Goal: Transaction & Acquisition: Purchase product/service

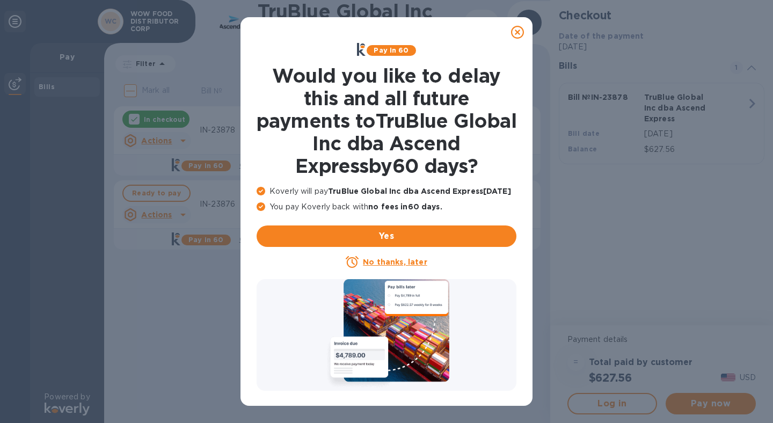
click at [517, 33] on icon at bounding box center [517, 32] width 13 height 13
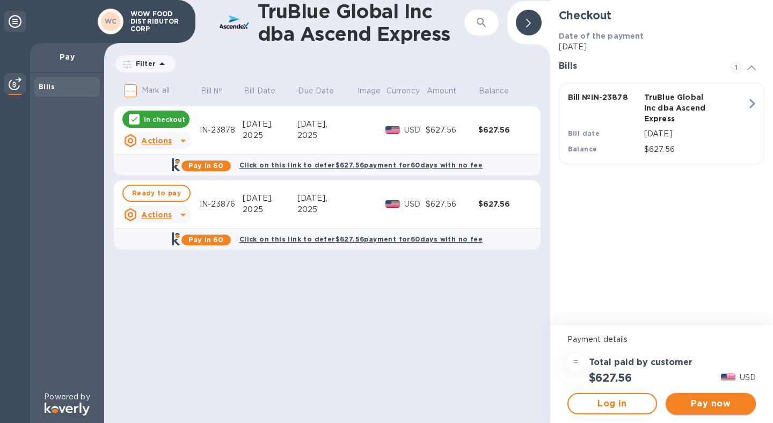
click at [703, 401] on span "Pay now" at bounding box center [710, 403] width 73 height 13
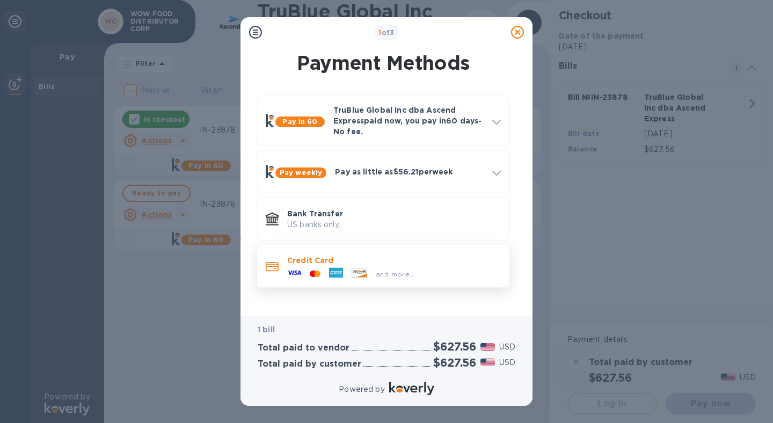
click at [400, 264] on p "Credit Card" at bounding box center [394, 260] width 214 height 11
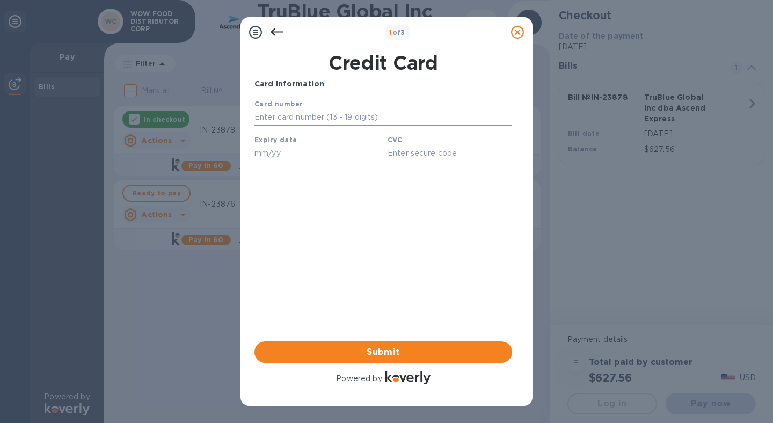
click at [301, 110] on input "text" at bounding box center [383, 118] width 258 height 16
type input "3798 3463 1681 009"
click at [303, 159] on input "text" at bounding box center [316, 153] width 125 height 16
type input "10/26"
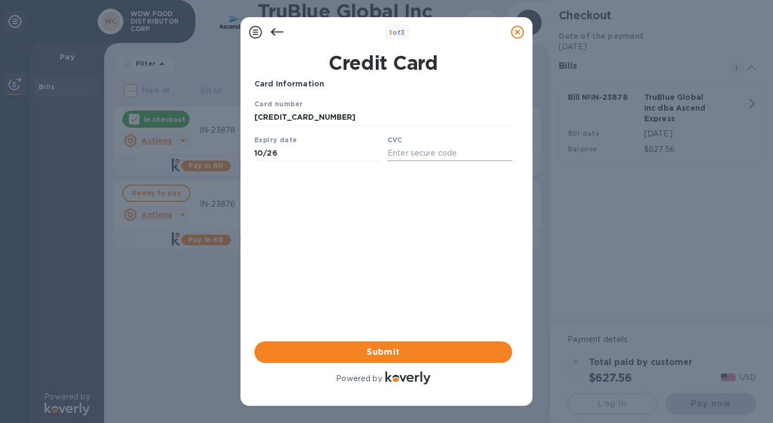
click at [421, 152] on input "text" at bounding box center [450, 153] width 125 height 16
type input "3688"
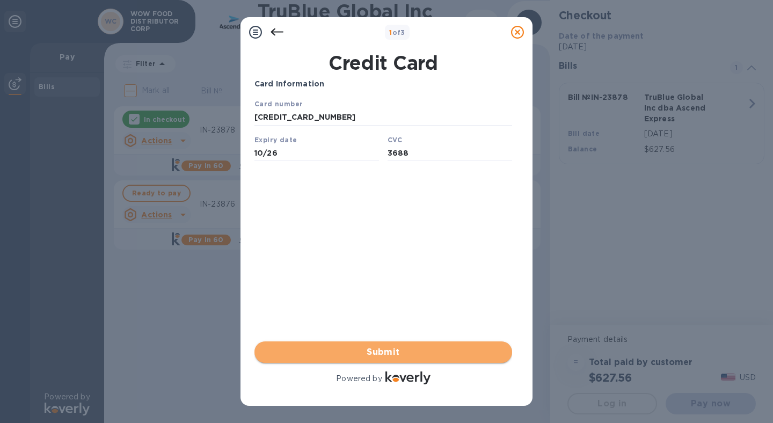
click at [369, 353] on span "Submit" at bounding box center [383, 352] width 240 height 13
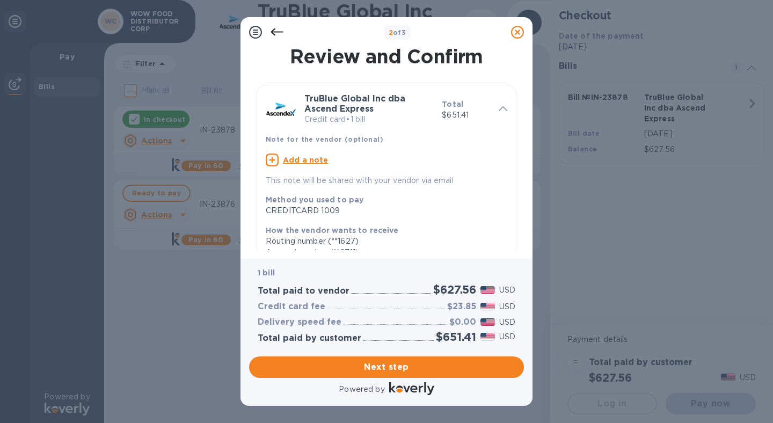
click at [298, 158] on u "Add a note" at bounding box center [306, 160] width 46 height 9
click at [298, 158] on textarea at bounding box center [378, 161] width 224 height 9
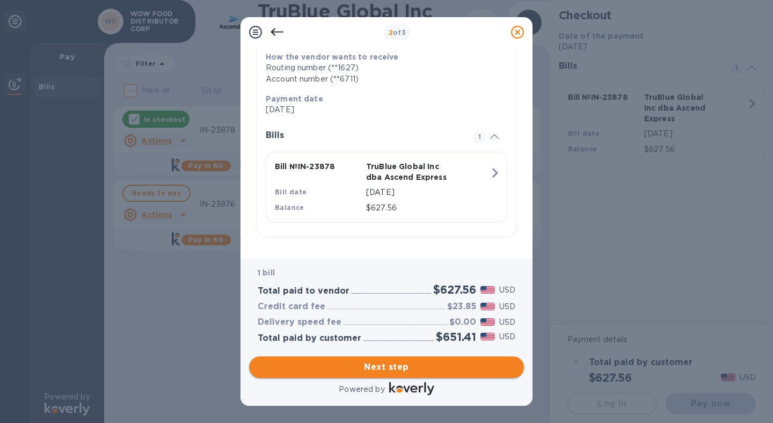
type textarea "IN-23878"
click at [403, 368] on span "Next step" at bounding box center [387, 367] width 258 height 13
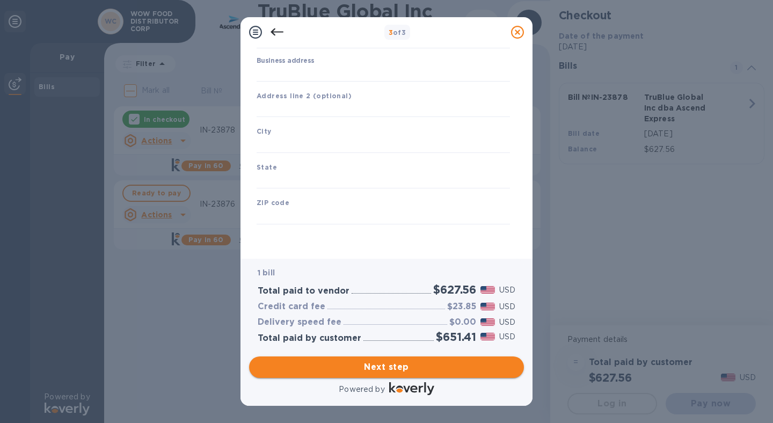
type input "United States"
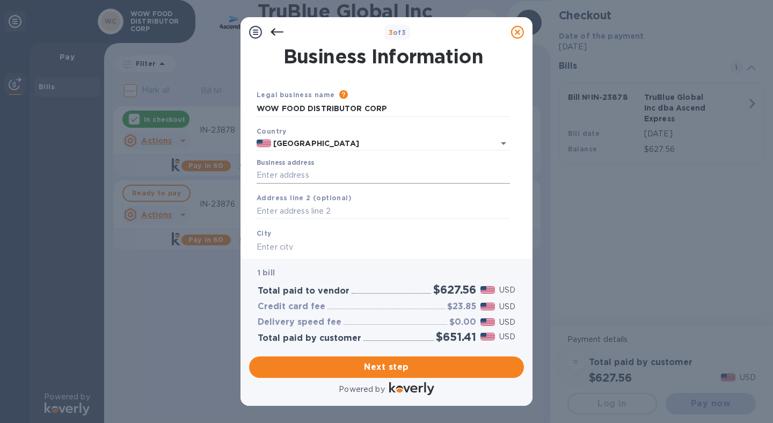
scroll to position [1, 0]
click at [289, 172] on input "Business address" at bounding box center [383, 174] width 253 height 16
type input "900 Turnbull Canyon Road"
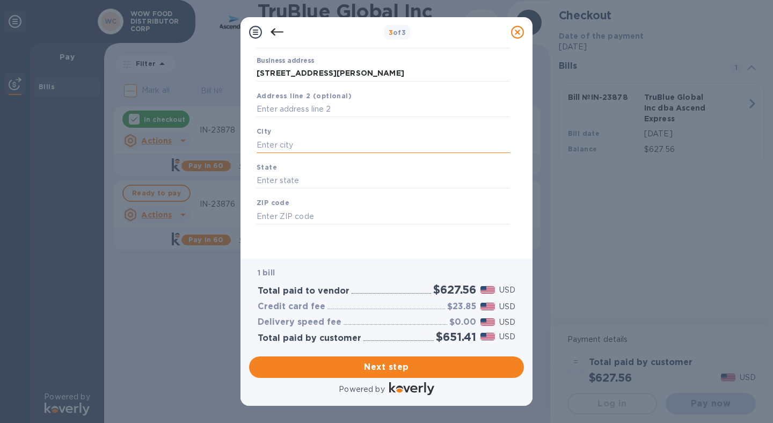
click at [303, 143] on input "text" at bounding box center [383, 145] width 253 height 16
type input "City of Industry"
click at [302, 173] on input "text" at bounding box center [383, 181] width 253 height 16
type input "CA"
click at [302, 212] on input "text" at bounding box center [383, 216] width 253 height 16
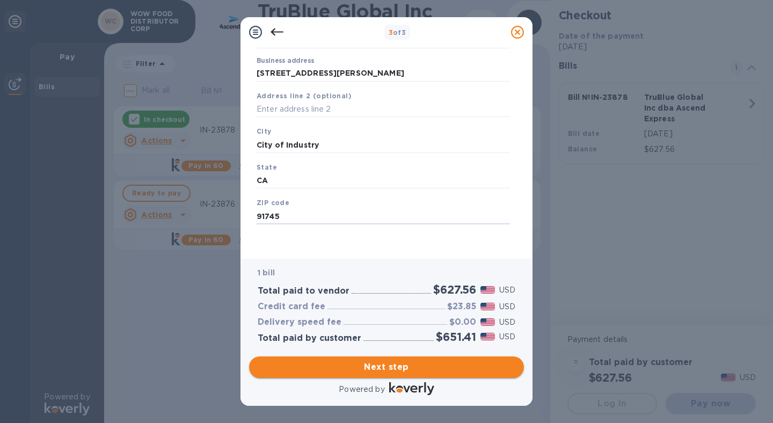
type input "91745"
click at [367, 367] on span "Next step" at bounding box center [387, 367] width 258 height 13
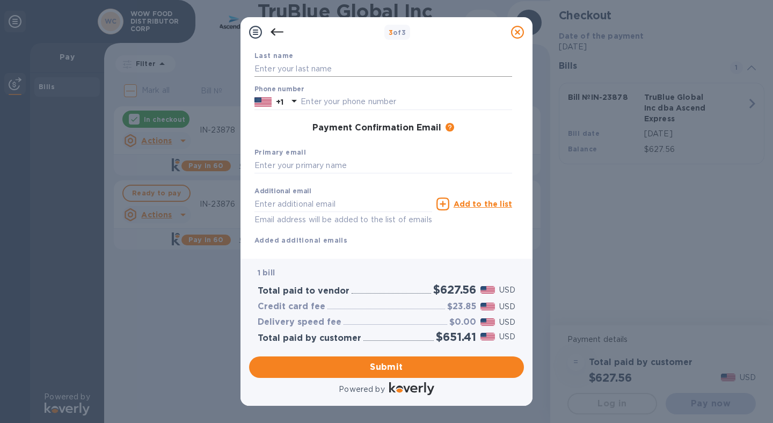
scroll to position [0, 0]
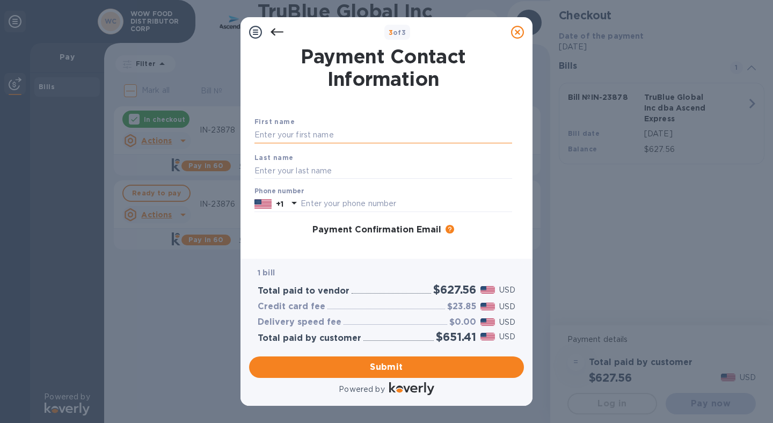
click at [288, 136] on input "text" at bounding box center [383, 135] width 258 height 16
type input "Analiza"
click at [303, 173] on input "text" at bounding box center [383, 171] width 258 height 16
type input "Nieva"
type input "6267576395"
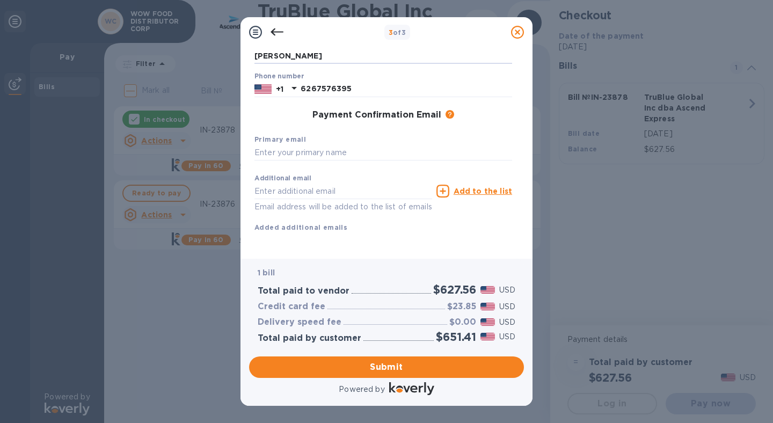
scroll to position [127, 0]
click at [296, 145] on input "text" at bounding box center [383, 153] width 258 height 16
drag, startPoint x: 414, startPoint y: 144, endPoint x: 402, endPoint y: 149, distance: 14.0
click at [213, 147] on div "3 of 3 Payment Contact Information First name Analiza Last name Nieva Phone num…" at bounding box center [386, 211] width 773 height 423
drag, startPoint x: 407, startPoint y: 135, endPoint x: 491, endPoint y: 150, distance: 85.2
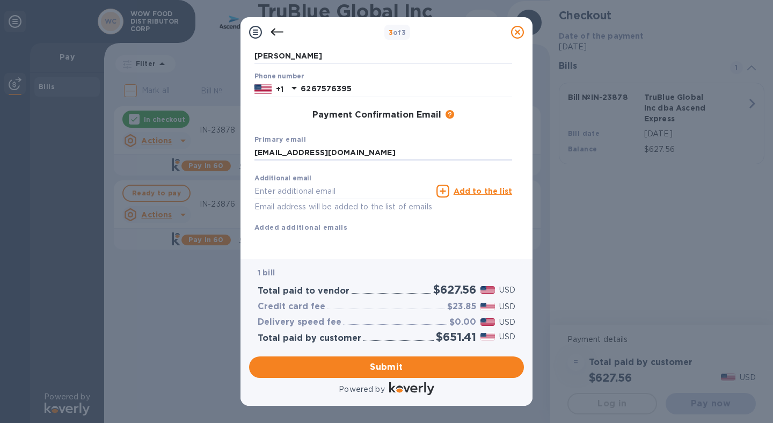
click at [491, 150] on div "Primary email office@wowfooddistributor.com" at bounding box center [383, 147] width 266 height 36
type input "office@wowfooddistributor.com"
click at [306, 183] on input "text" at bounding box center [343, 191] width 178 height 16
paste input "office@wowfooddistributor.com"
click at [267, 183] on input "office@wowfooddistributor.com" at bounding box center [343, 191] width 178 height 16
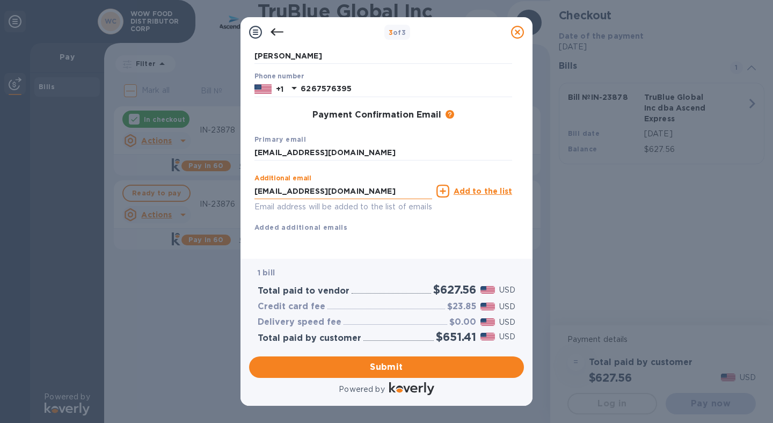
click at [267, 183] on input "office@wowfooddistributor.com" at bounding box center [343, 191] width 178 height 16
type input "michael@wowfooddistributor.com"
click at [482, 187] on u "Add to the list" at bounding box center [483, 191] width 59 height 9
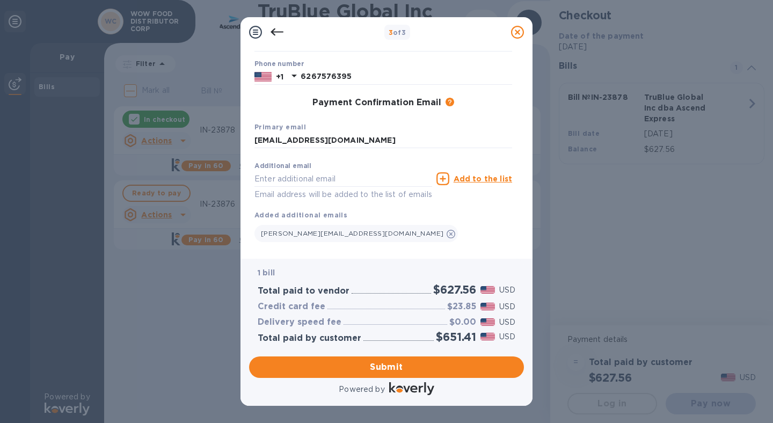
scroll to position [127, 0]
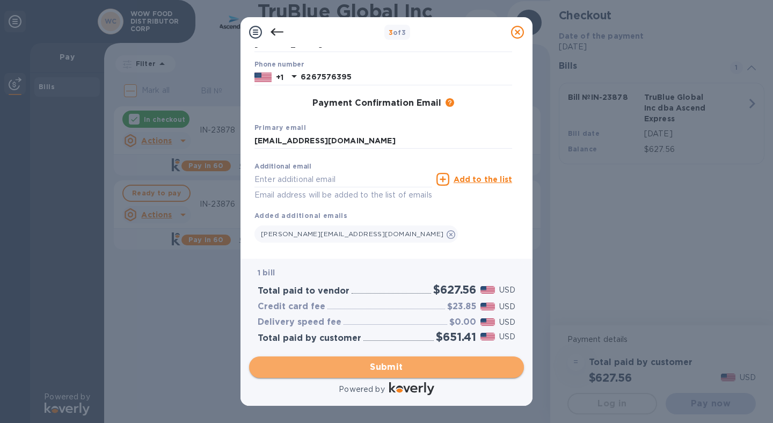
click at [385, 365] on span "Submit" at bounding box center [387, 367] width 258 height 13
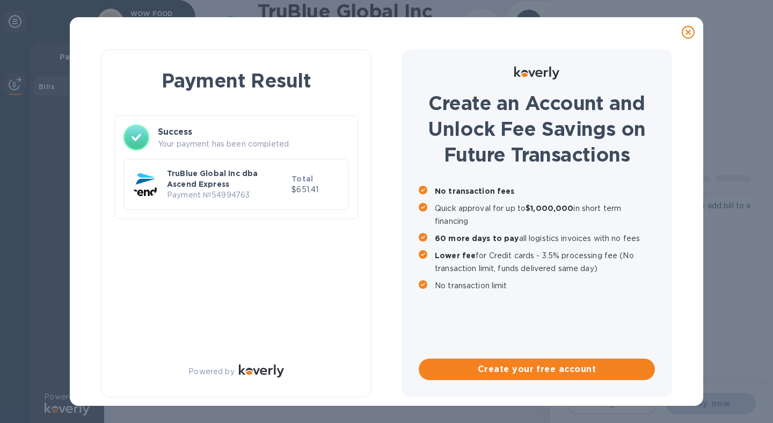
checkbox input "true"
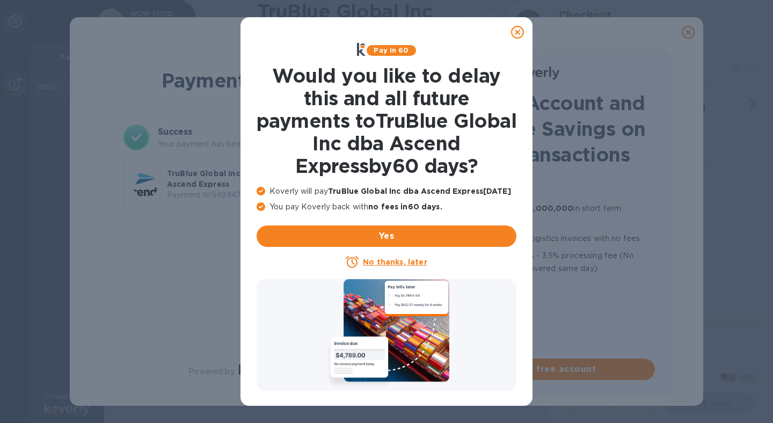
click at [522, 32] on icon at bounding box center [517, 32] width 13 height 13
